Goal: Share content

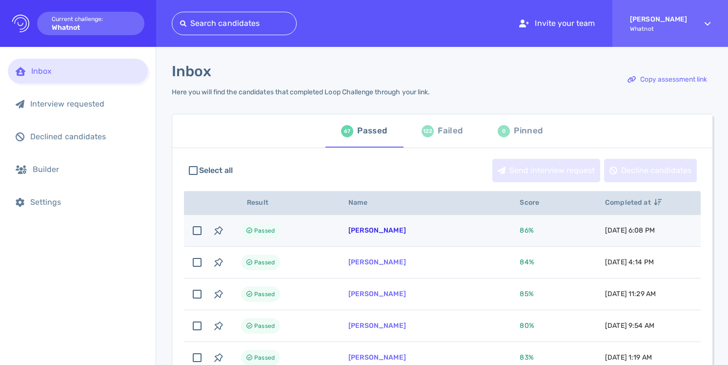
click at [391, 228] on link "[PERSON_NAME]" at bounding box center [377, 230] width 58 height 8
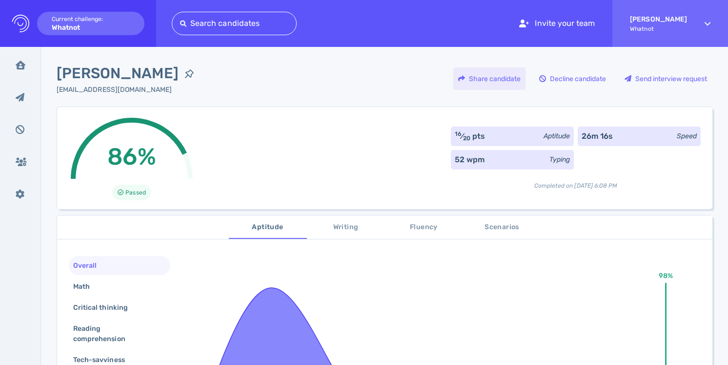
click at [496, 83] on div "Share candidate" at bounding box center [489, 78] width 72 height 22
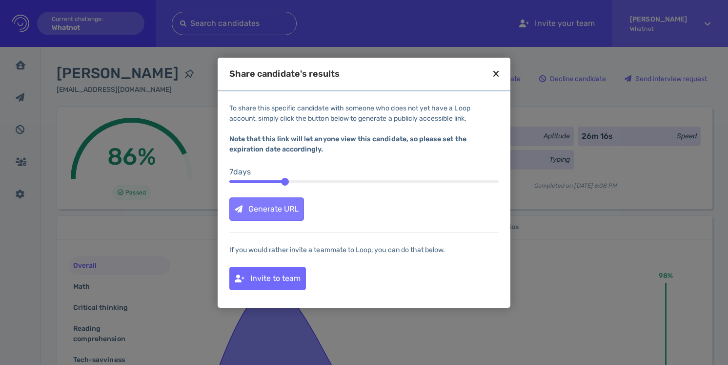
click at [275, 205] on div "Generate URL" at bounding box center [267, 209] width 74 height 22
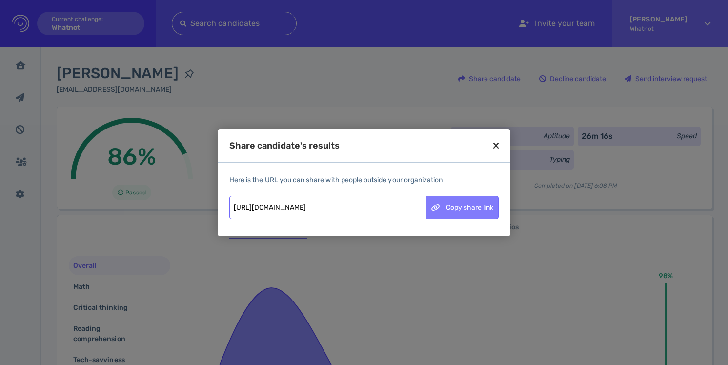
click at [458, 212] on div "Copy share link" at bounding box center [462, 207] width 72 height 22
click at [475, 203] on div "Copy share link" at bounding box center [462, 207] width 72 height 22
